Goal: Transaction & Acquisition: Purchase product/service

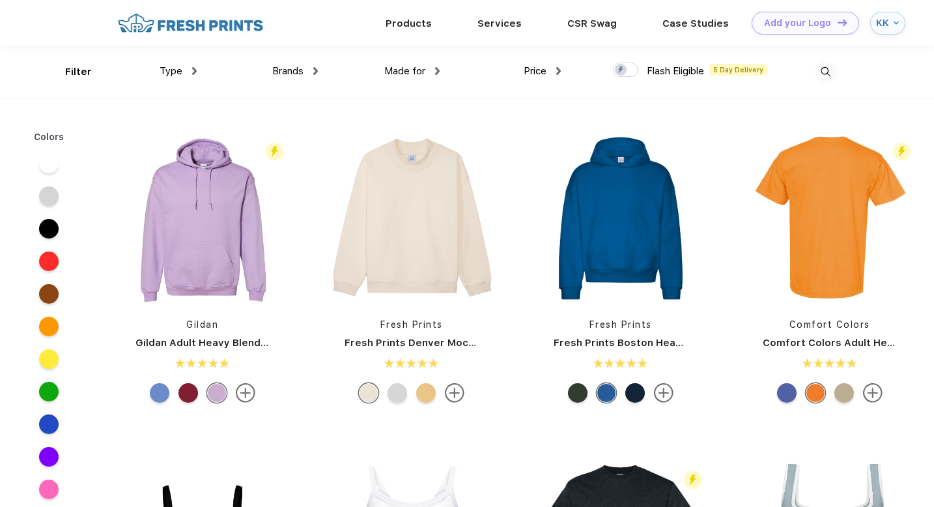
scroll to position [1, 0]
click at [415, 23] on link "Products" at bounding box center [408, 22] width 46 height 12
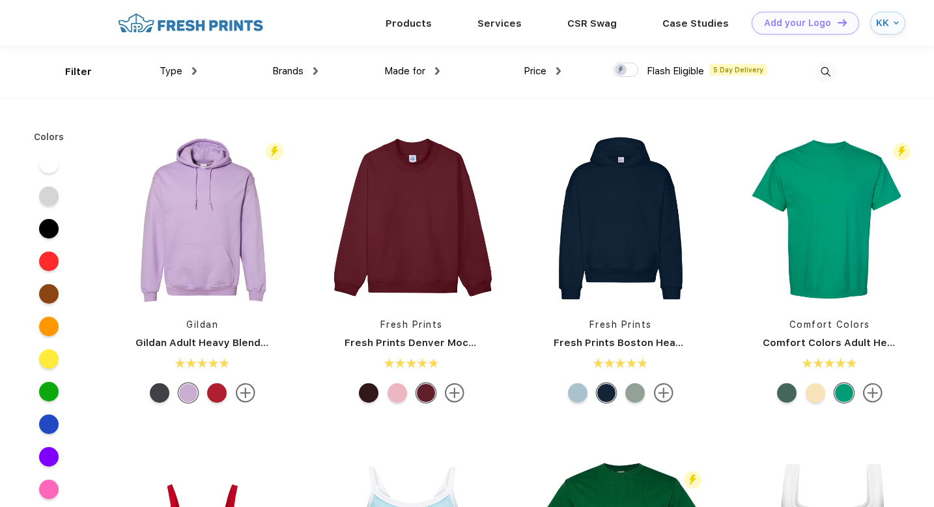
click at [828, 74] on img at bounding box center [825, 71] width 21 height 21
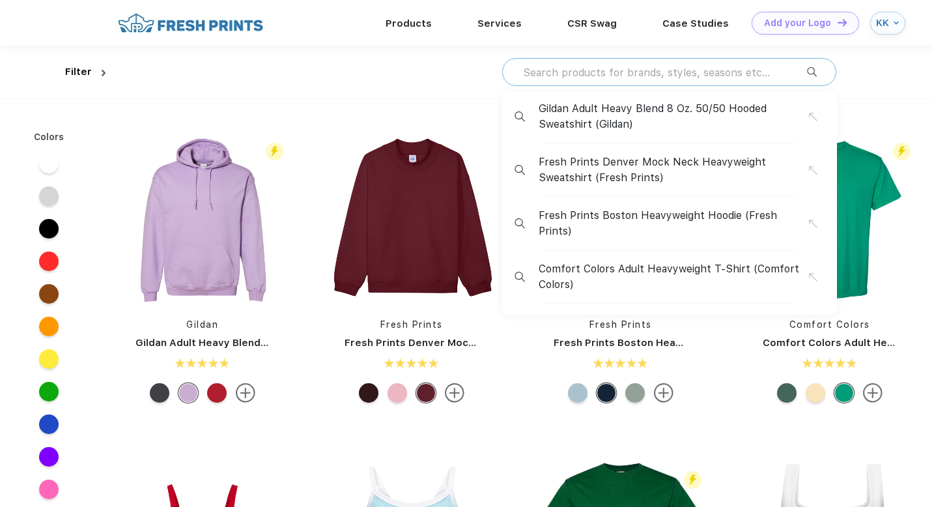
click at [702, 66] on input "text" at bounding box center [664, 72] width 285 height 14
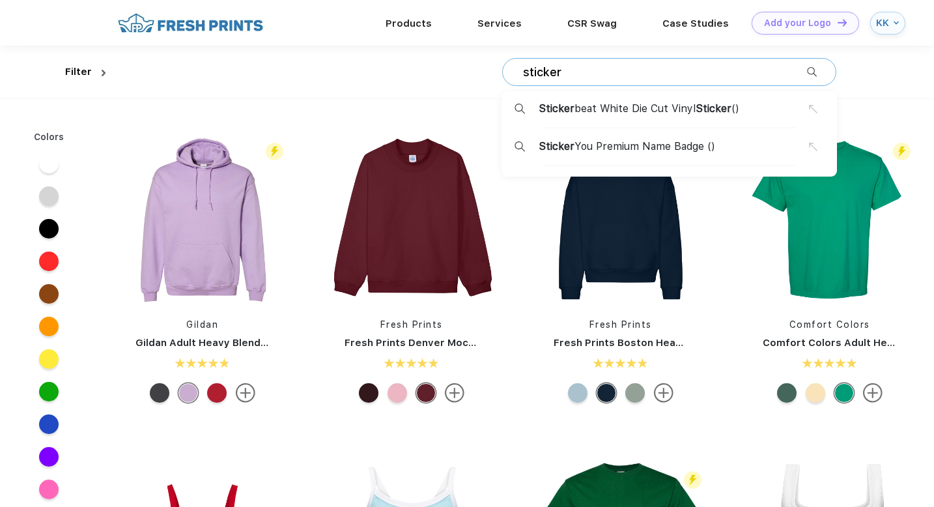
type input "sticker"
click at [694, 111] on span "Sticker beat White Die Cut Vinyl Sticker ()" at bounding box center [638, 109] width 201 height 16
